Goal: Find specific page/section: Find specific page/section

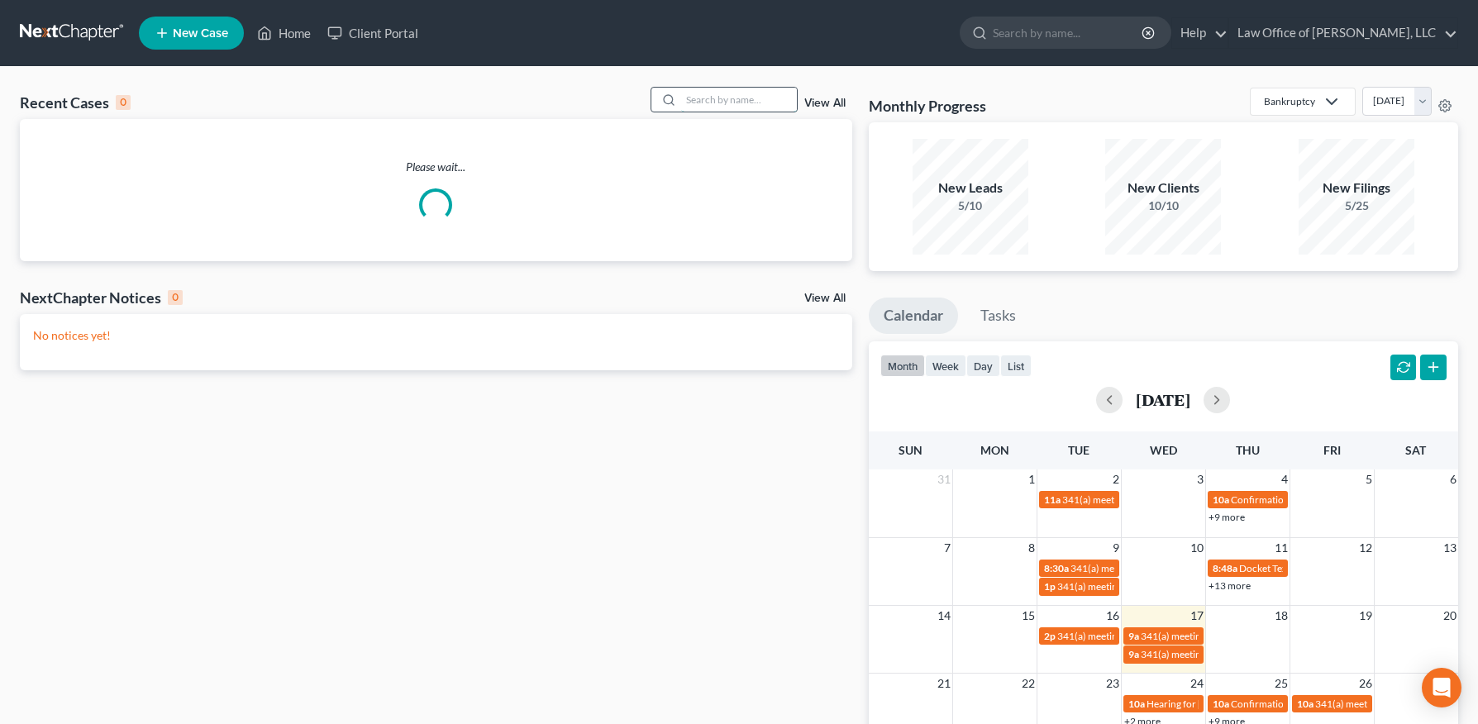
click at [720, 93] on input "search" at bounding box center [739, 100] width 116 height 24
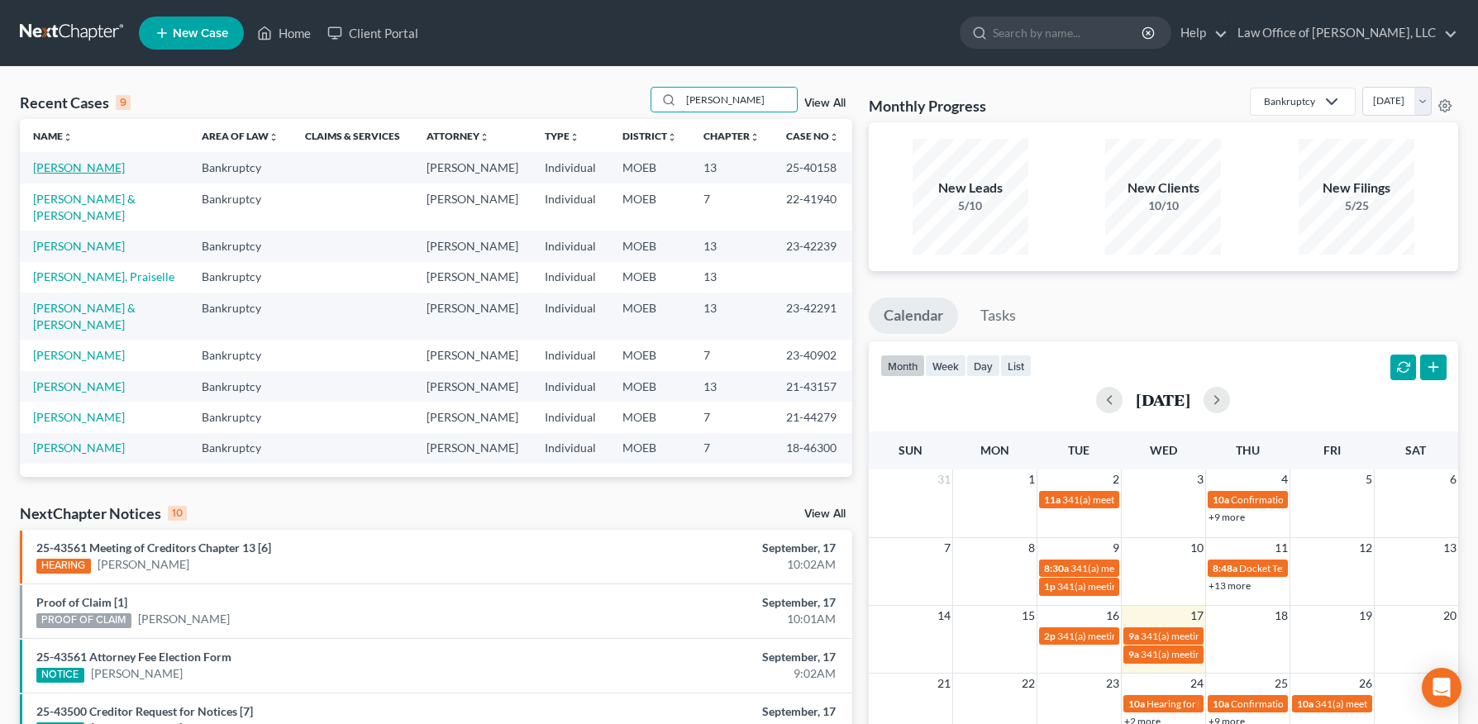
type input "[PERSON_NAME]"
click at [62, 165] on link "[PERSON_NAME]" at bounding box center [79, 167] width 92 height 14
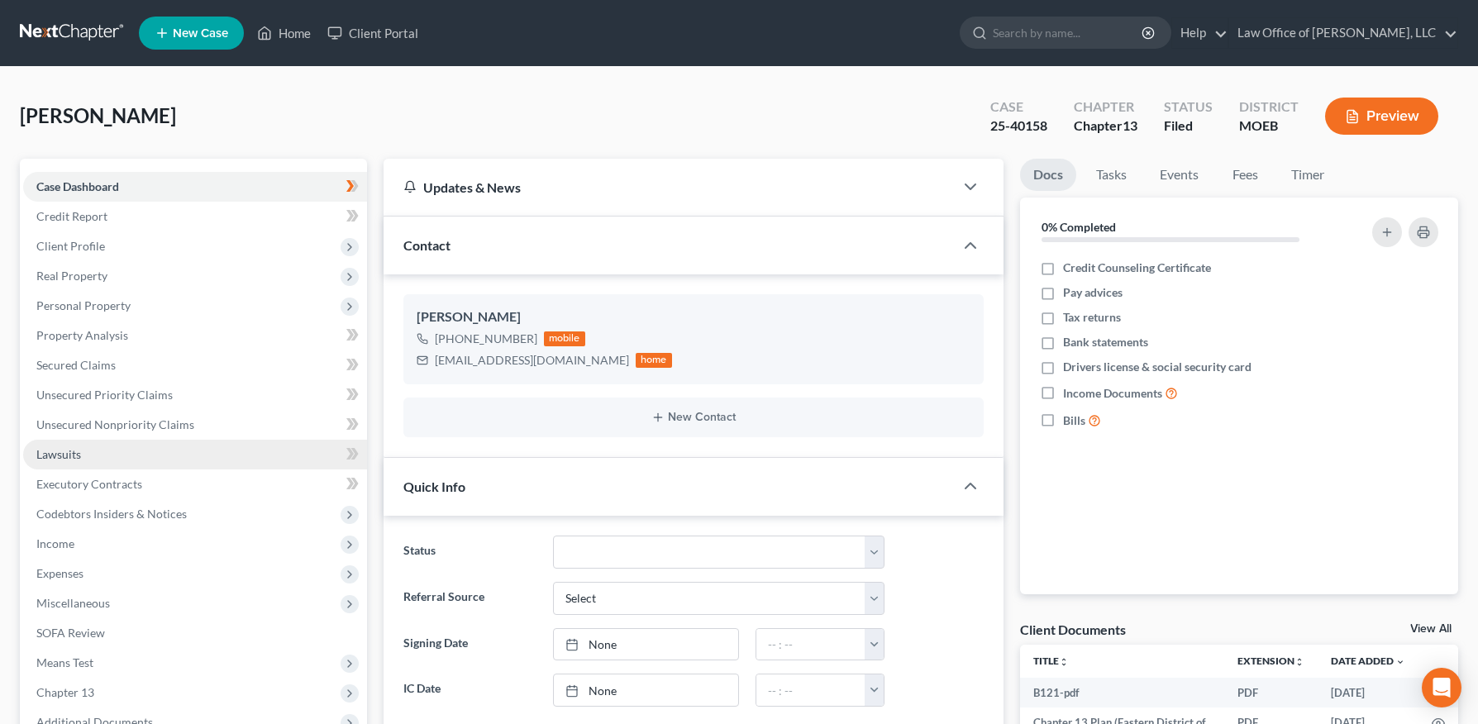
scroll to position [313, 0]
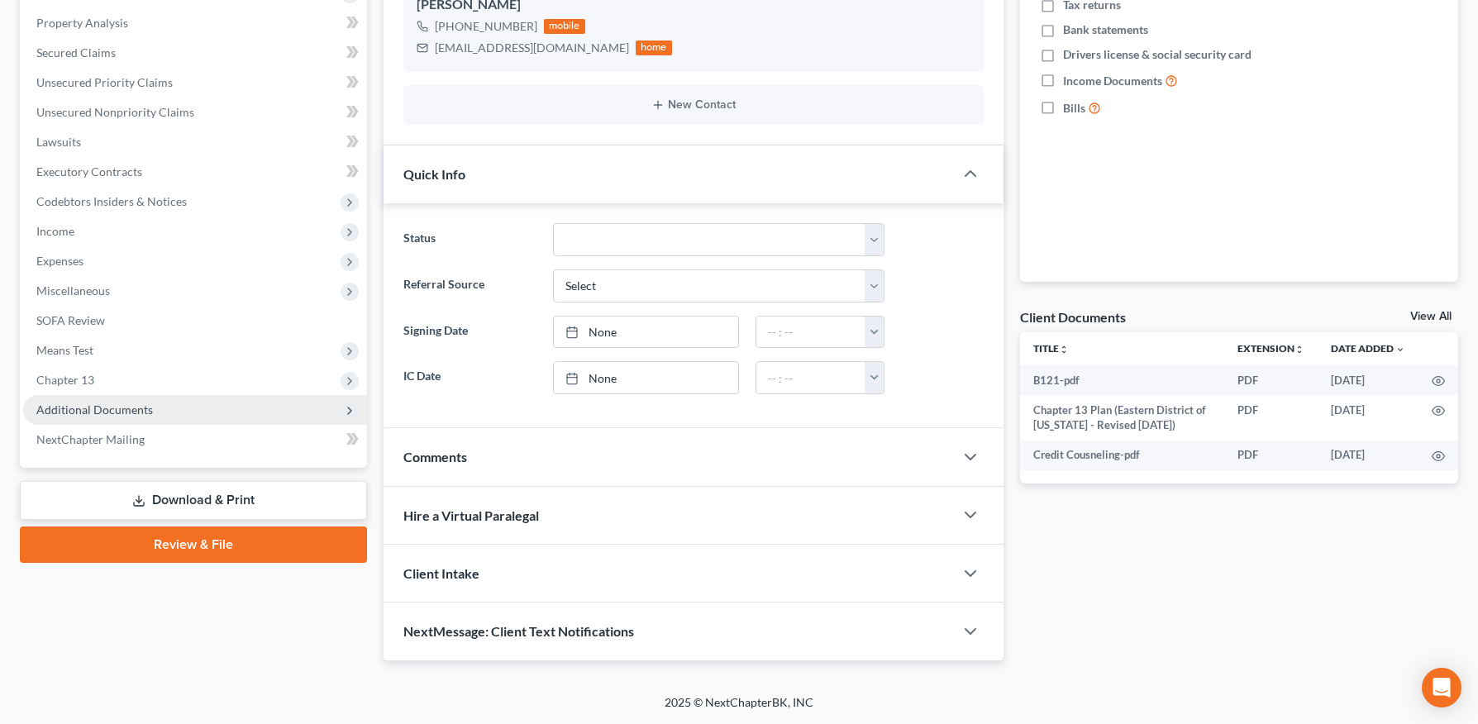
click at [117, 403] on span "Additional Documents" at bounding box center [94, 410] width 117 height 14
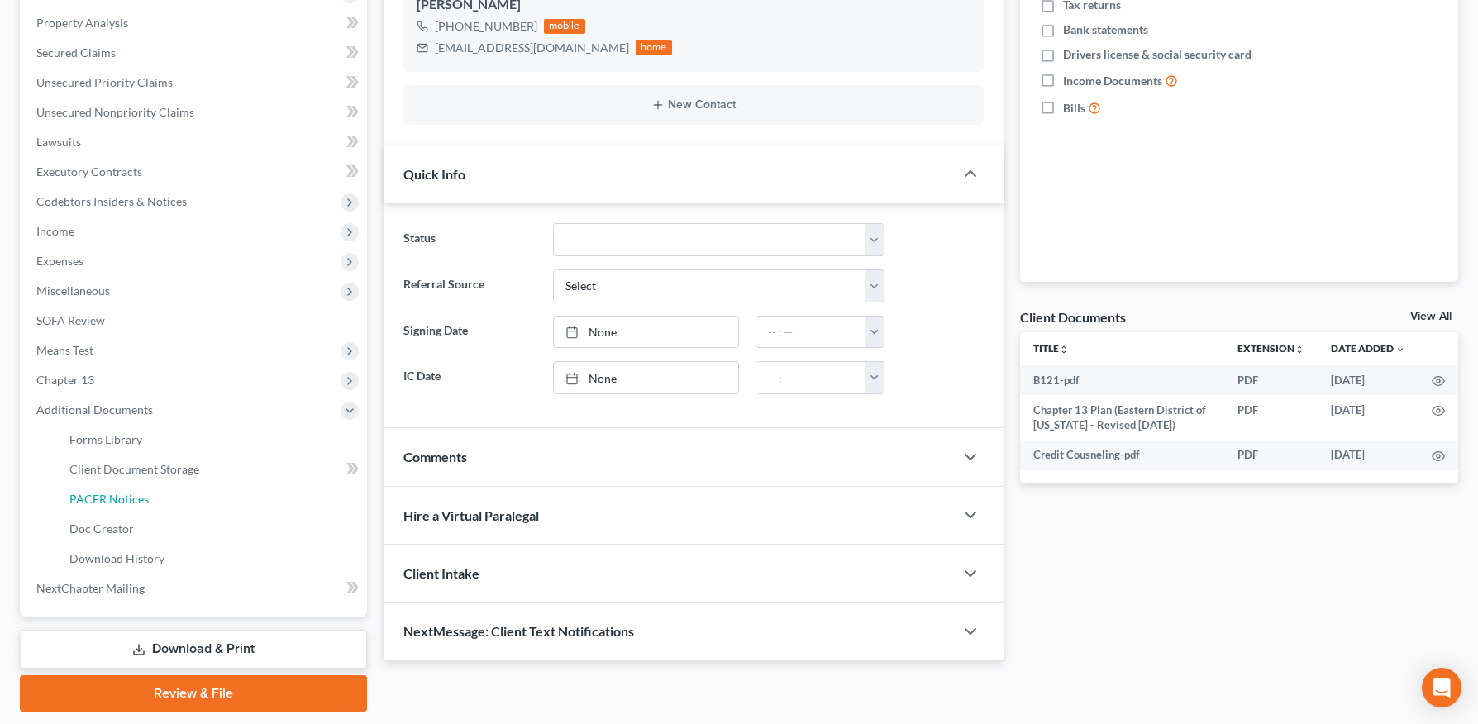
click at [133, 494] on span "PACER Notices" at bounding box center [108, 499] width 79 height 14
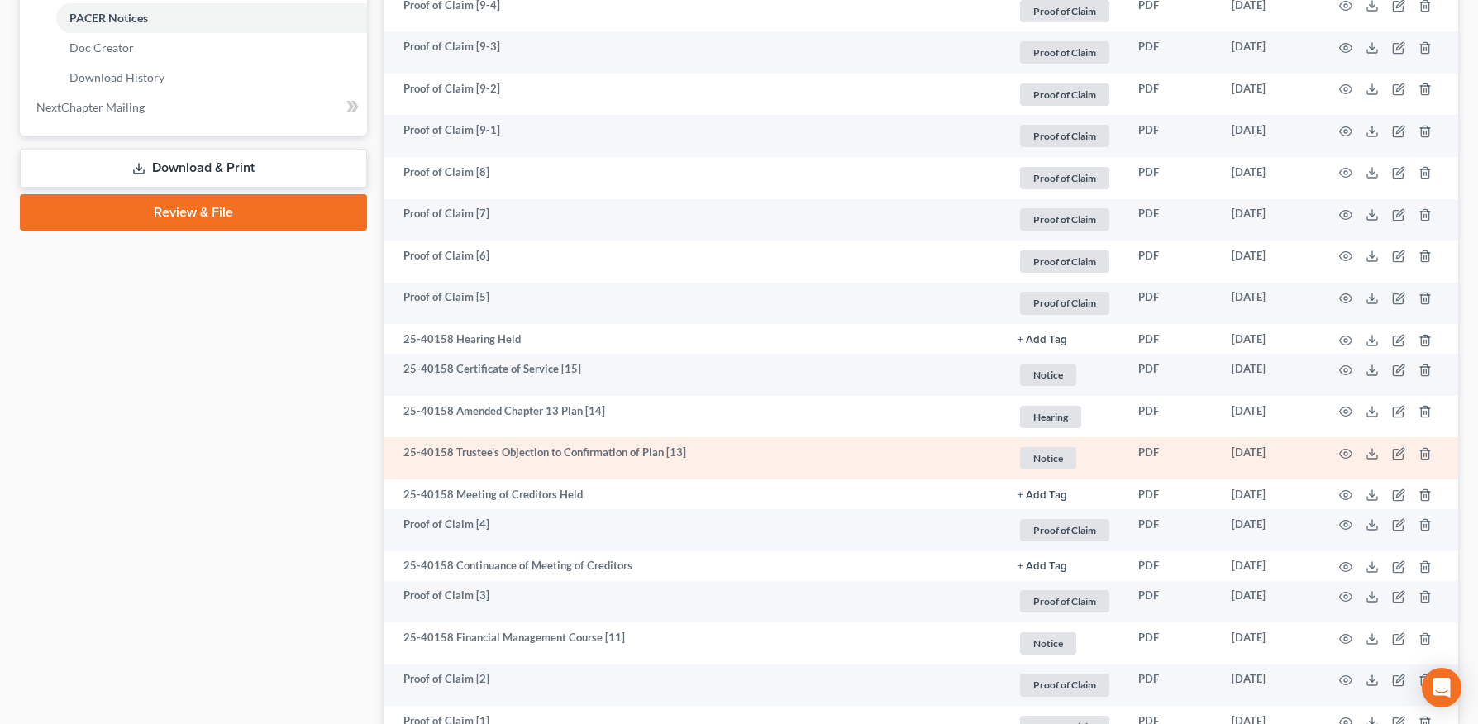
scroll to position [798, 0]
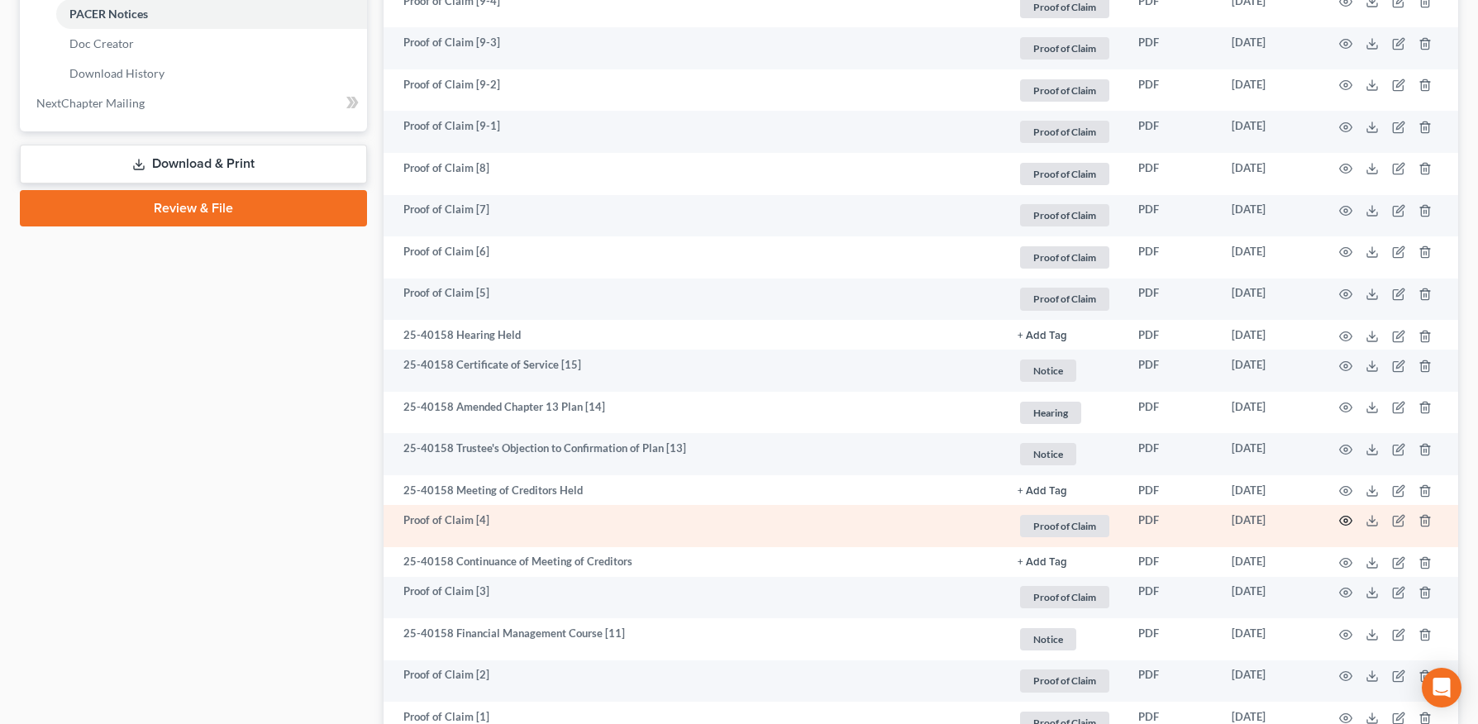
click at [1343, 521] on icon "button" at bounding box center [1345, 520] width 13 height 13
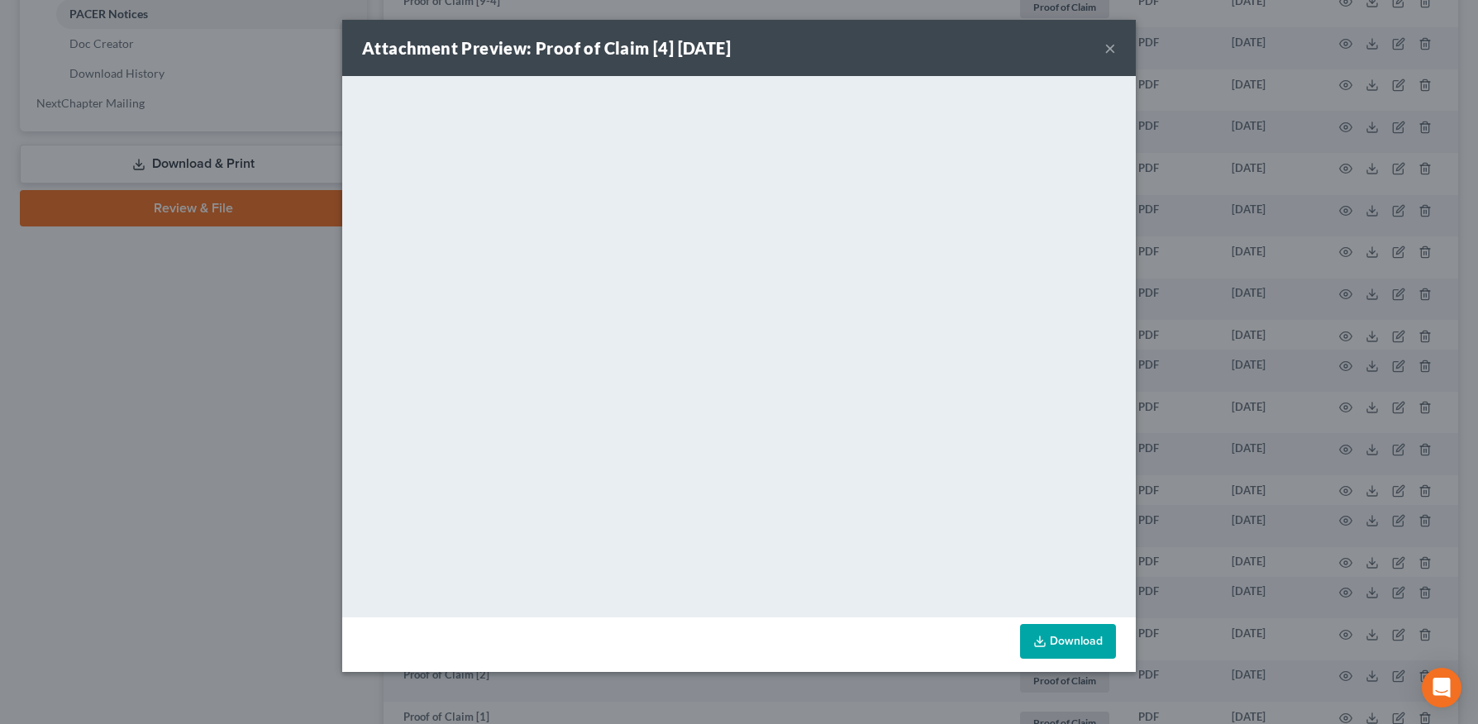
click at [1110, 45] on button "×" at bounding box center [1111, 48] width 12 height 20
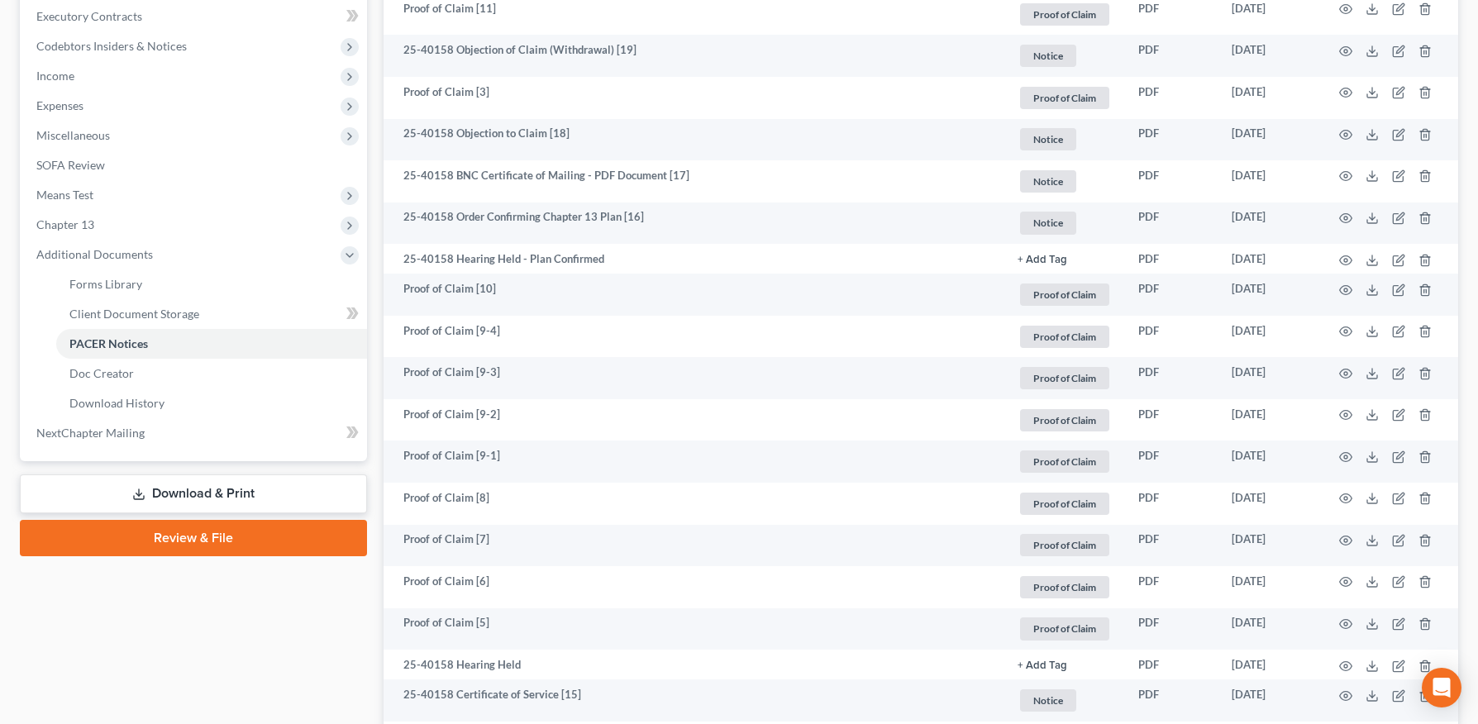
scroll to position [0, 0]
